Goal: Transaction & Acquisition: Obtain resource

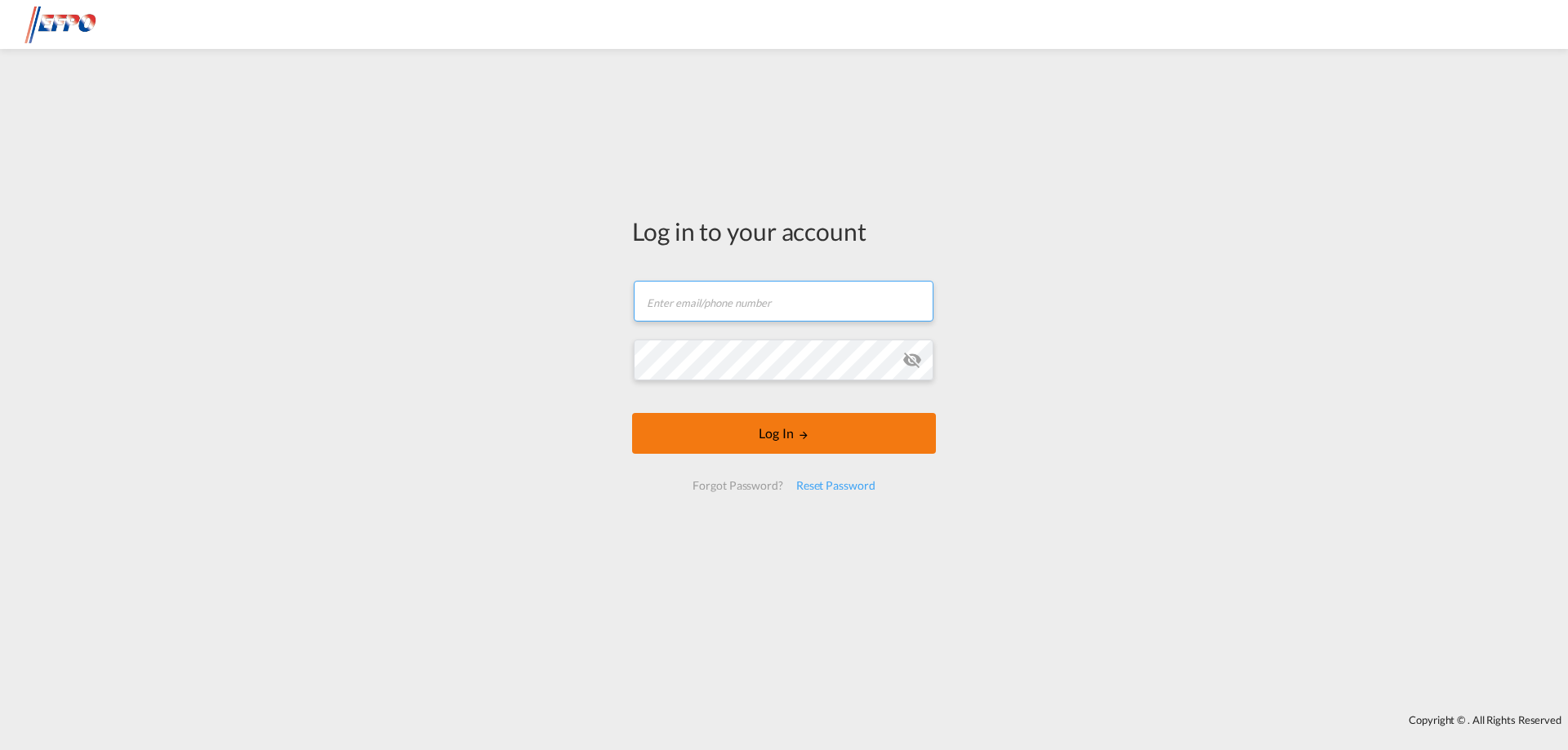
type input "[PERSON_NAME][EMAIL_ADDRESS][DOMAIN_NAME]"
click at [765, 442] on button "Log In" at bounding box center [783, 433] width 304 height 41
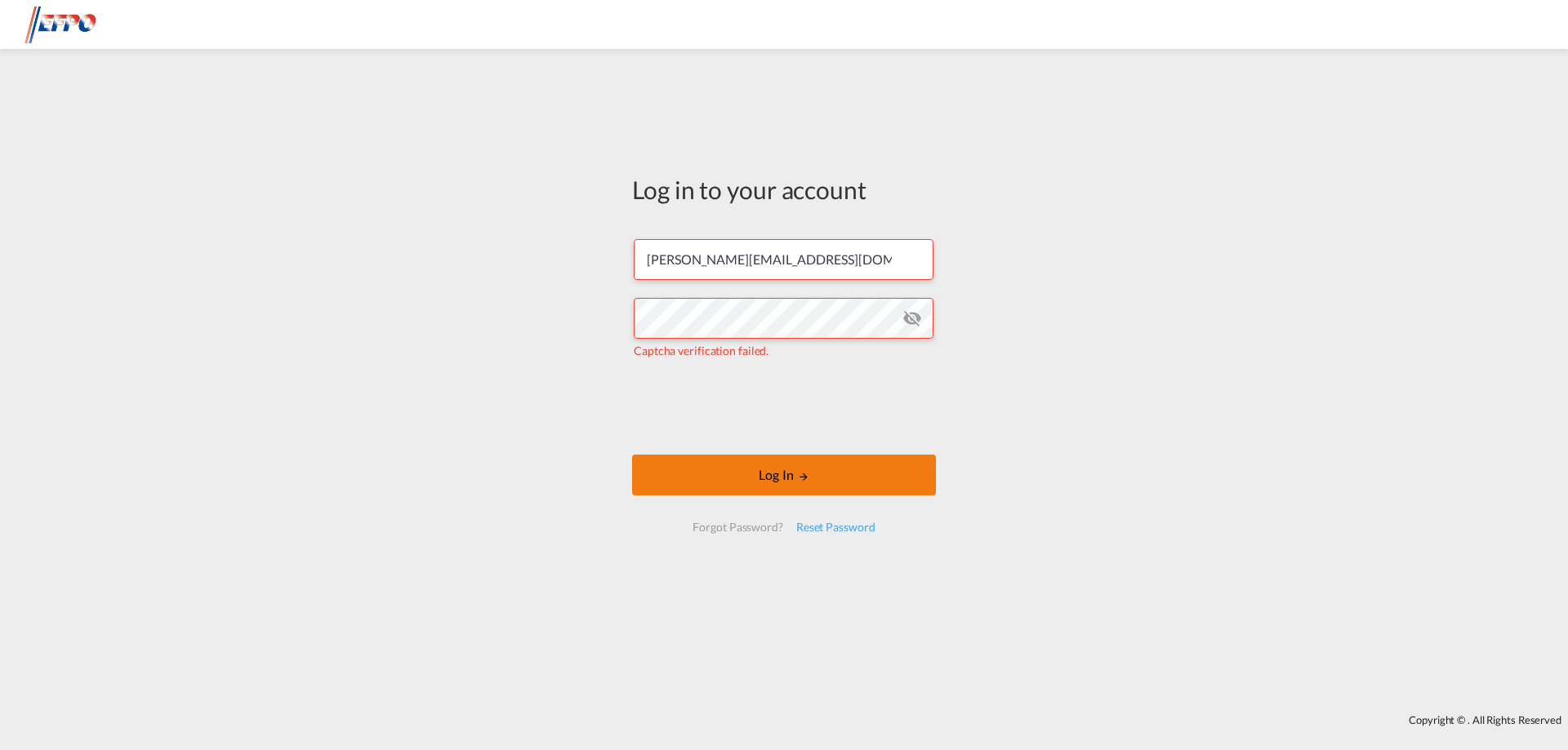
click at [789, 478] on button "Log In" at bounding box center [783, 475] width 304 height 41
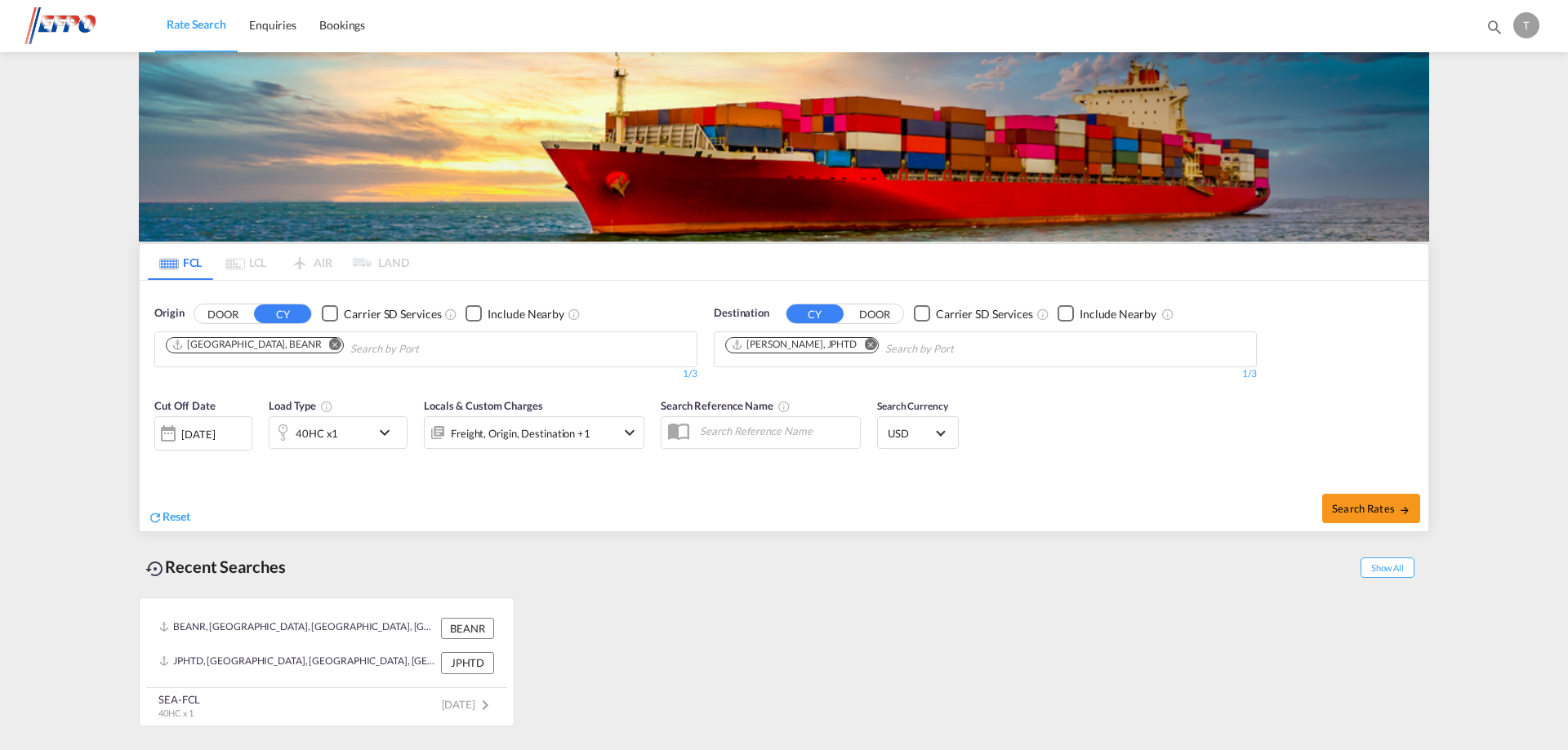
click at [329, 346] on md-icon "Remove" at bounding box center [335, 344] width 13 height 13
click at [224, 347] on body "Rate Search Enquiries Bookings Rate Search Enquiries Bookings" at bounding box center [784, 375] width 1568 height 750
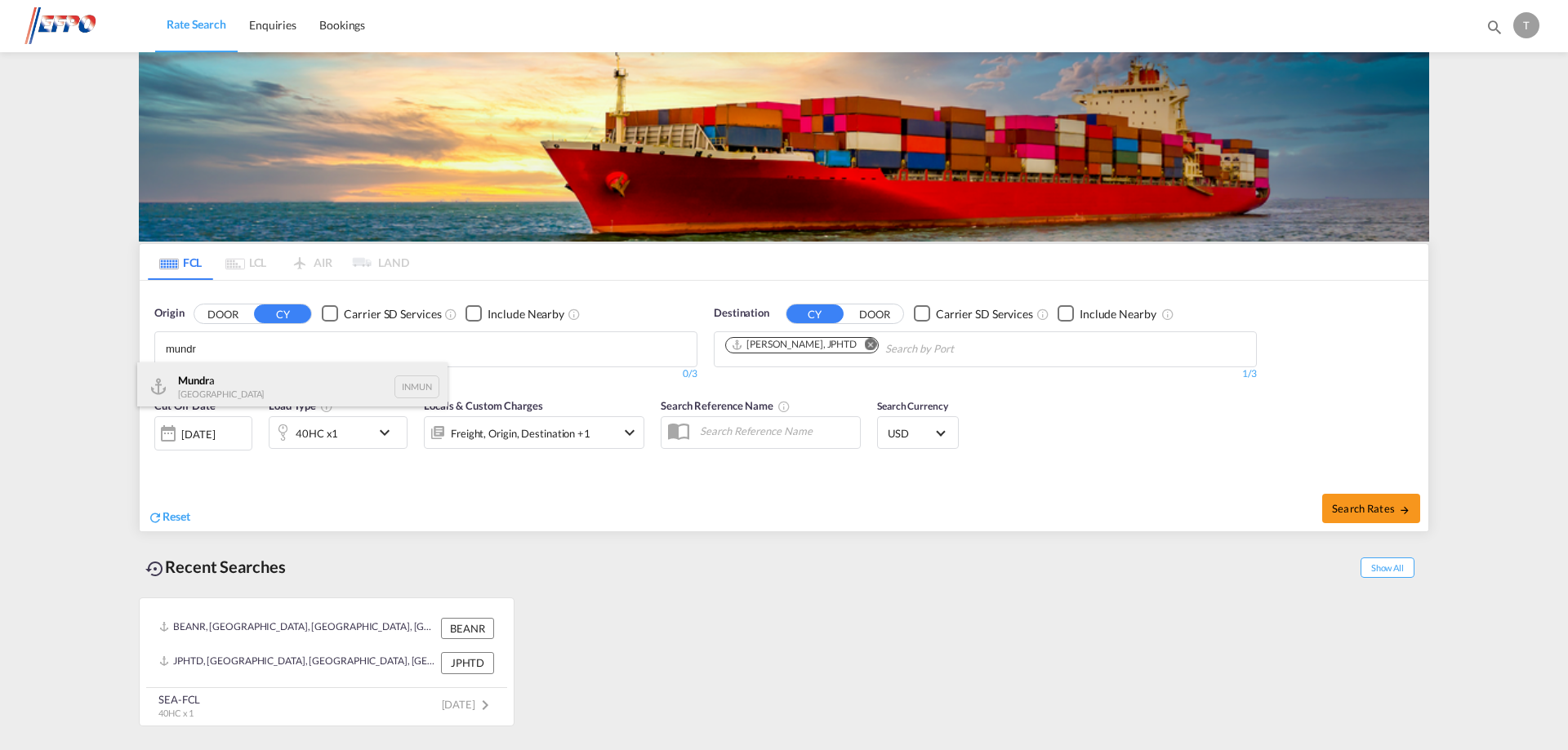
type input "mundr"
click at [205, 391] on div "Mundr a [GEOGRAPHIC_DATA] INMUN" at bounding box center [292, 387] width 310 height 49
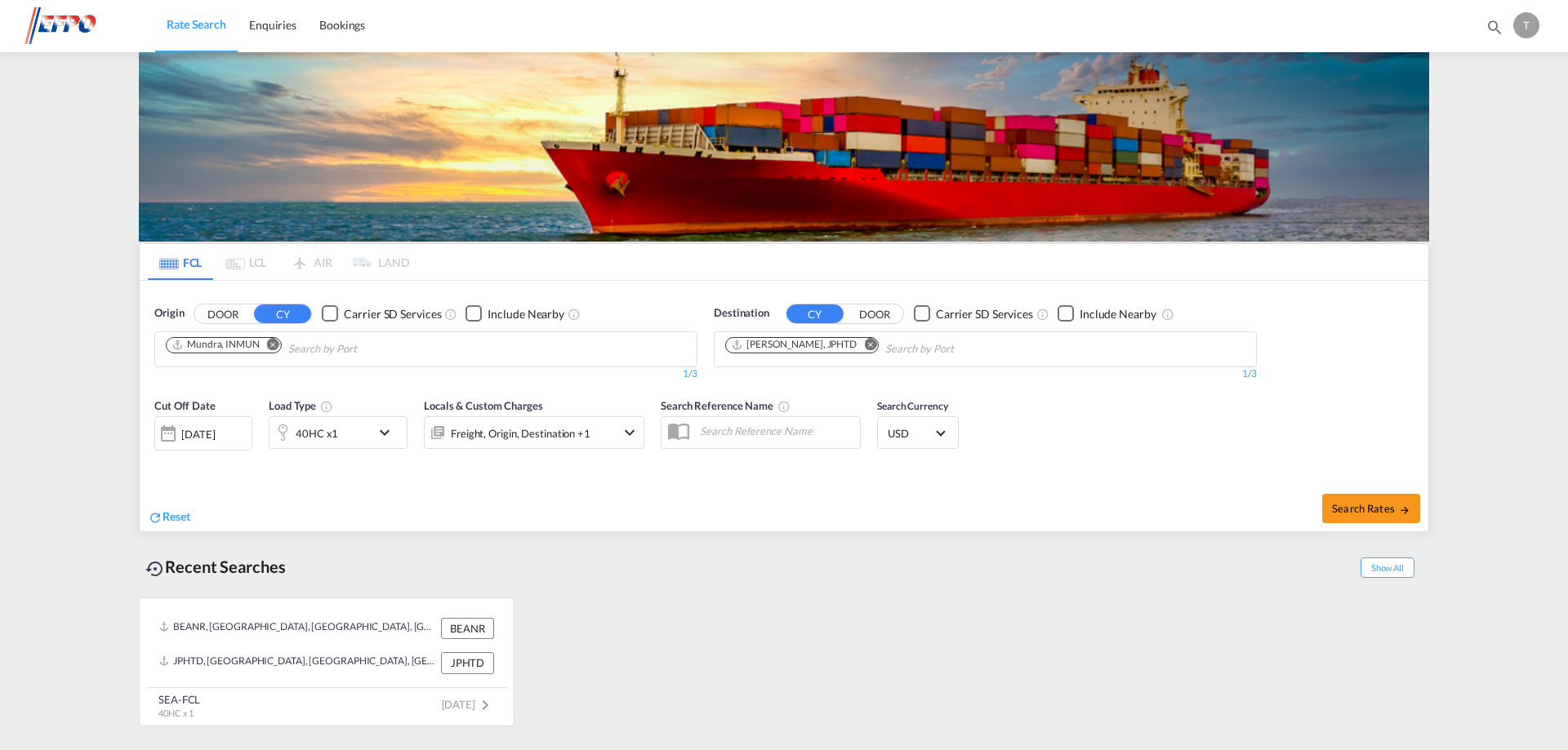
click at [864, 345] on md-icon "Remove" at bounding box center [870, 344] width 13 height 13
click at [786, 348] on body "Rate Search Enquiries Bookings Rate Search Enquiries Bookings" at bounding box center [784, 375] width 1568 height 750
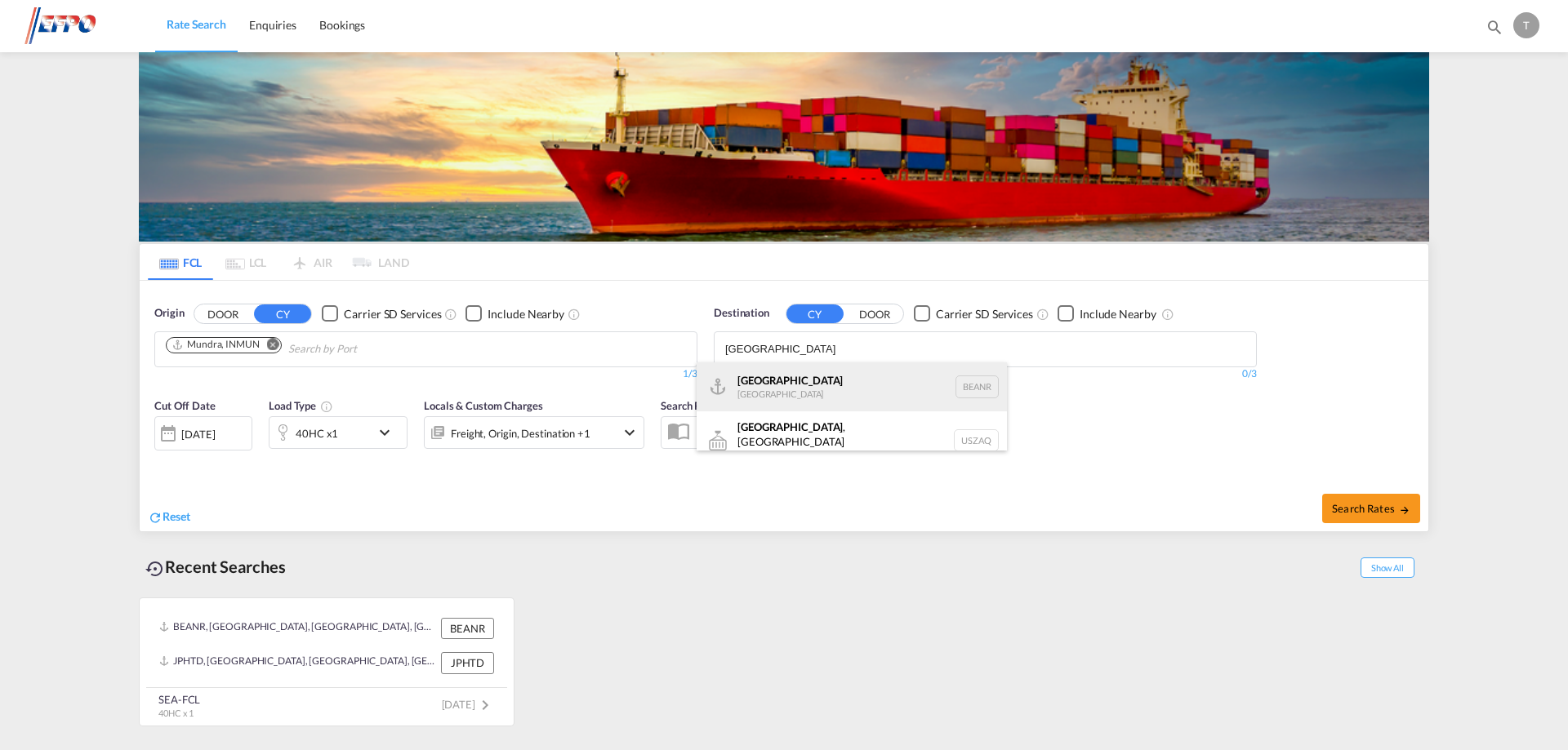
type input "[GEOGRAPHIC_DATA]"
click at [765, 385] on div "[GEOGRAPHIC_DATA] [GEOGRAPHIC_DATA] BEANR" at bounding box center [851, 387] width 310 height 49
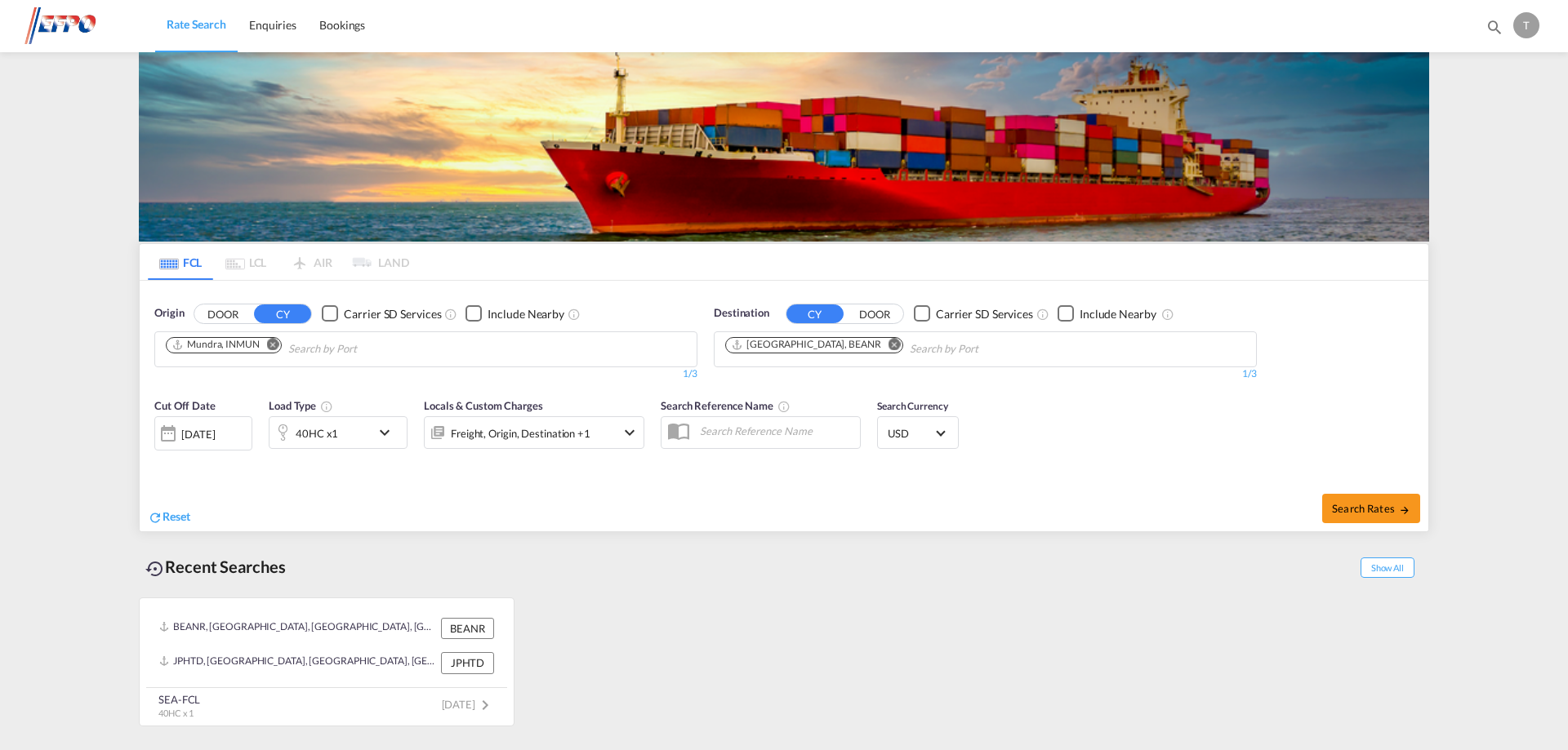
click at [388, 437] on md-icon "icon-chevron-down" at bounding box center [389, 432] width 28 height 19
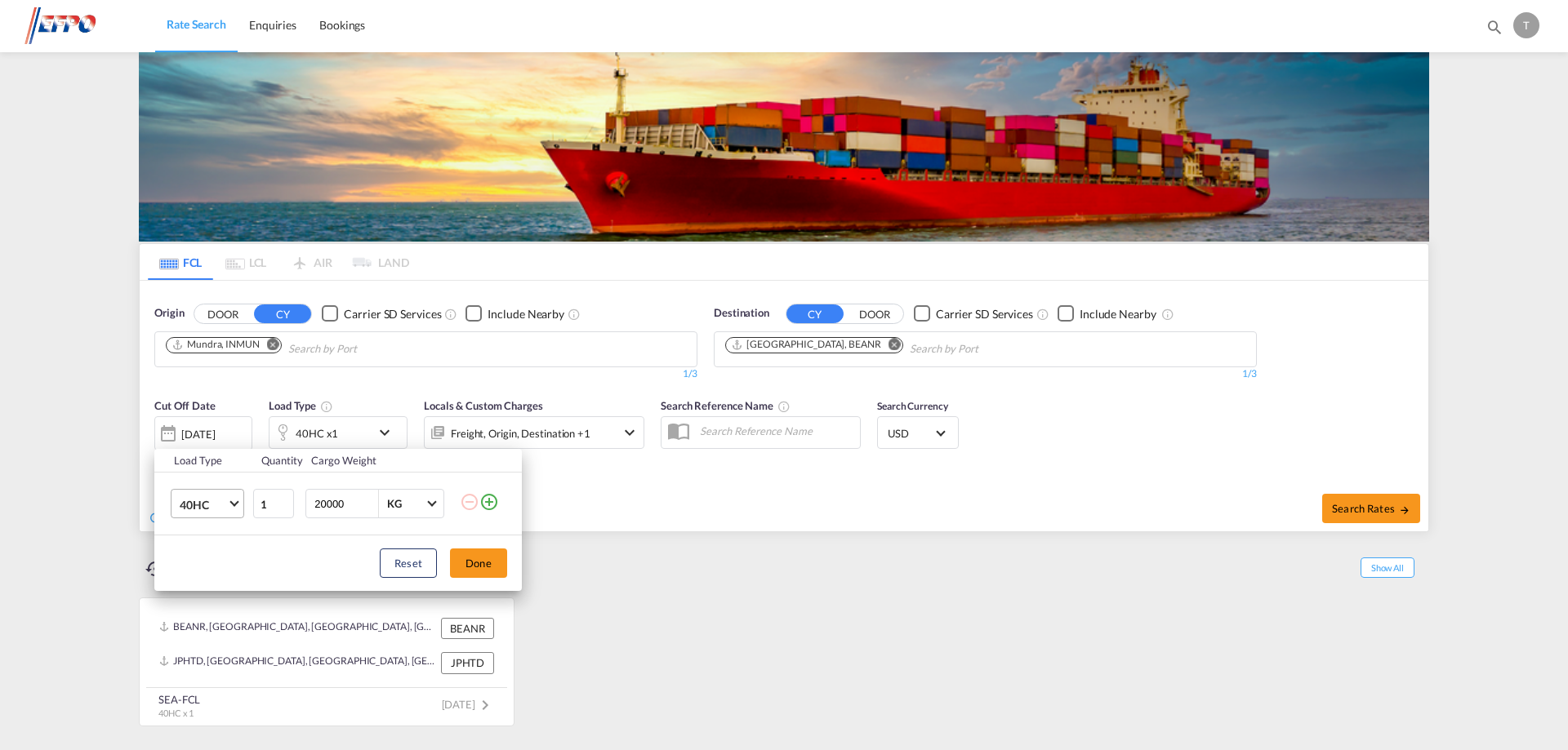
click at [236, 501] on span "Choose: \a40HC" at bounding box center [234, 502] width 9 height 9
click at [202, 427] on div "20GP" at bounding box center [194, 425] width 29 height 16
click at [469, 566] on button "Done" at bounding box center [479, 562] width 57 height 29
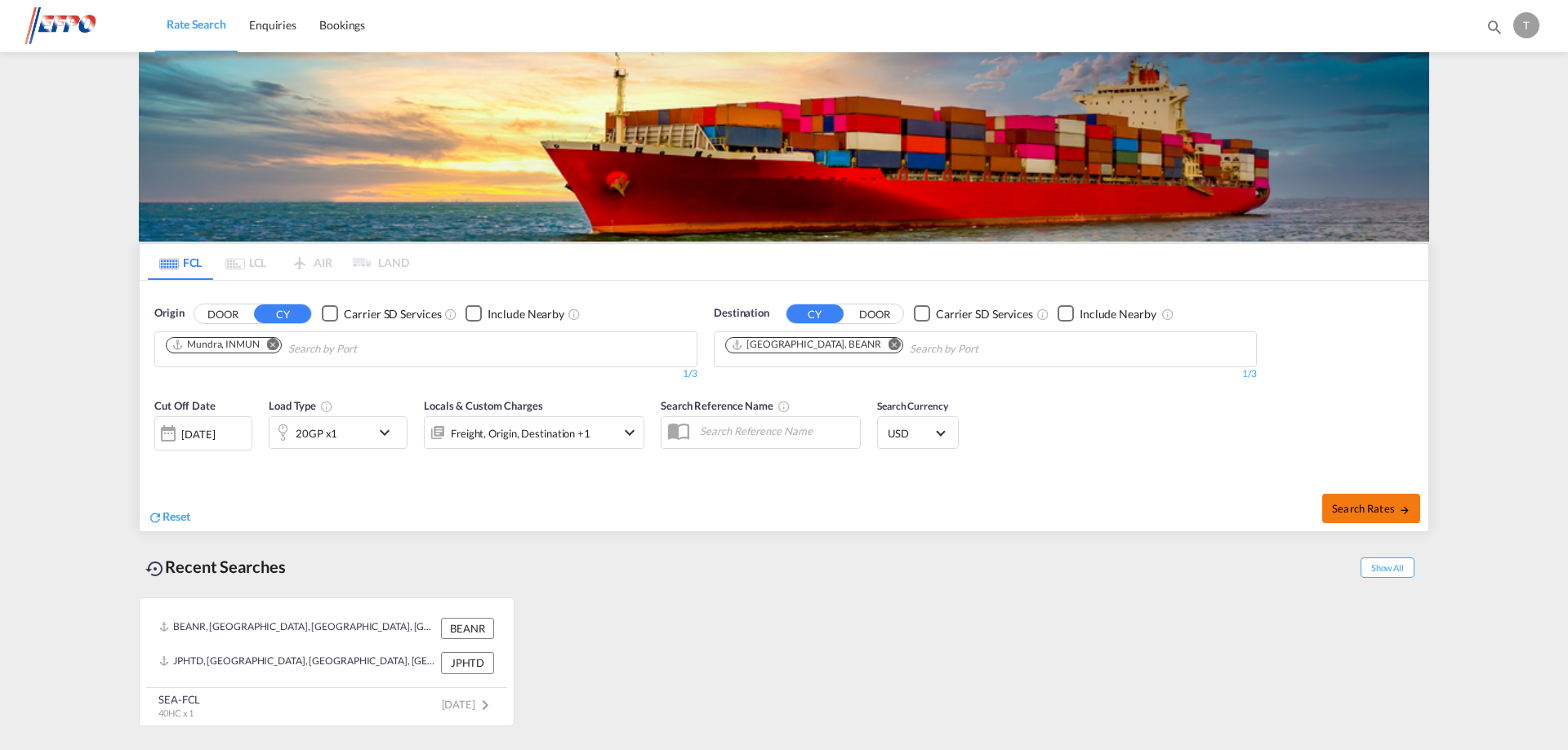
click at [1382, 506] on span "Search Rates" at bounding box center [1370, 509] width 78 height 13
type input "INMUN to BEANR / [DATE]"
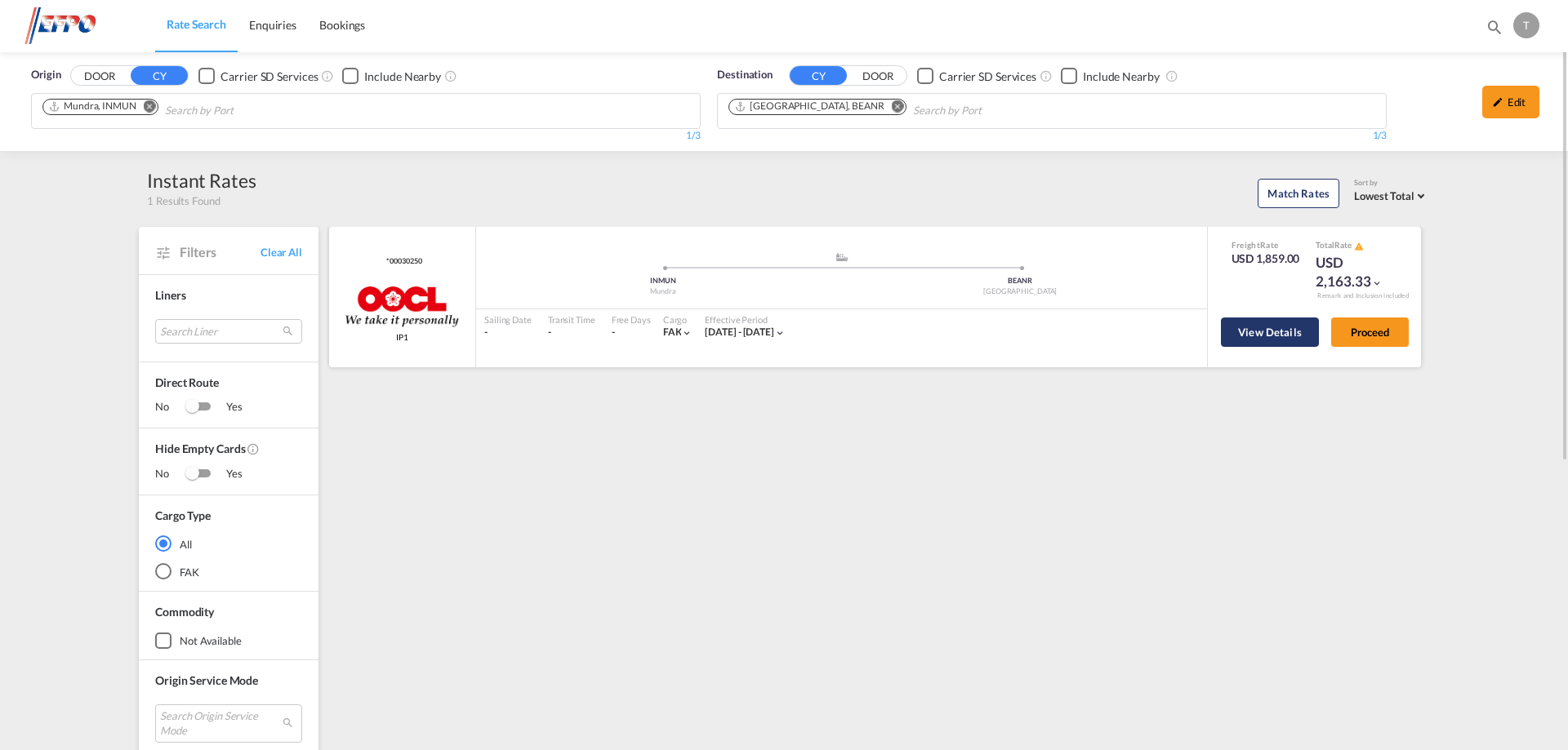
click at [1250, 330] on button "View Details" at bounding box center [1269, 332] width 98 height 29
